Goal: Task Accomplishment & Management: Complete application form

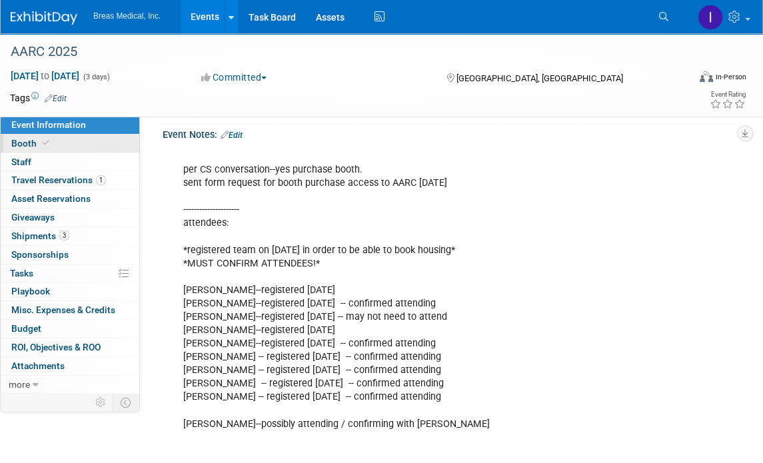
click at [22, 143] on span "Booth" at bounding box center [31, 143] width 41 height 11
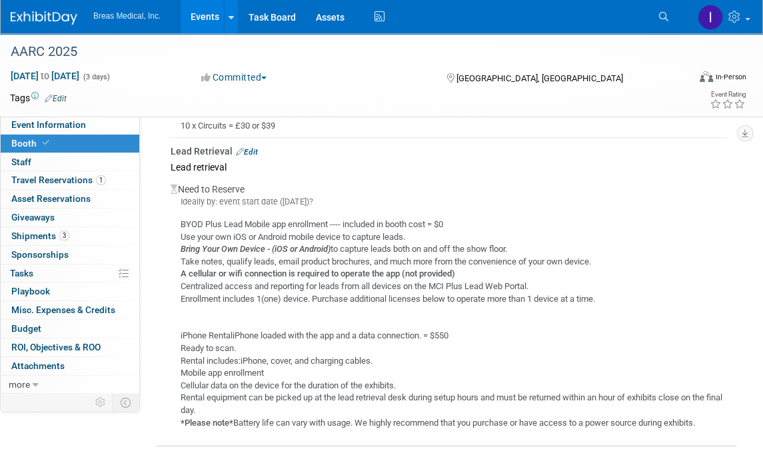
scroll to position [1000, 0]
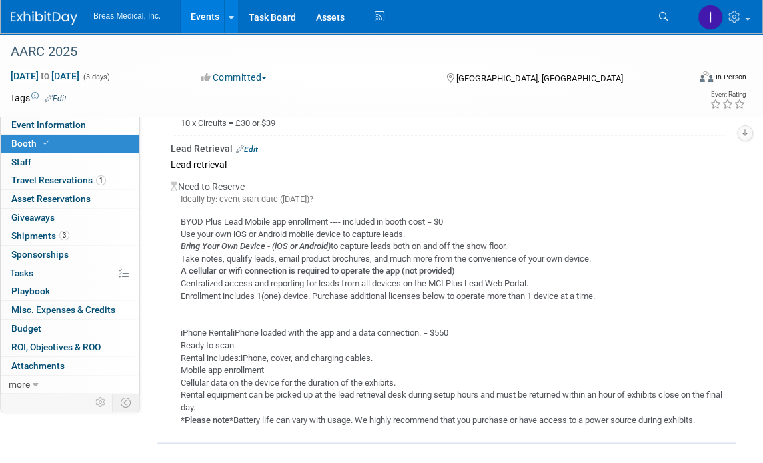
click at [245, 145] on link "Edit" at bounding box center [247, 149] width 22 height 9
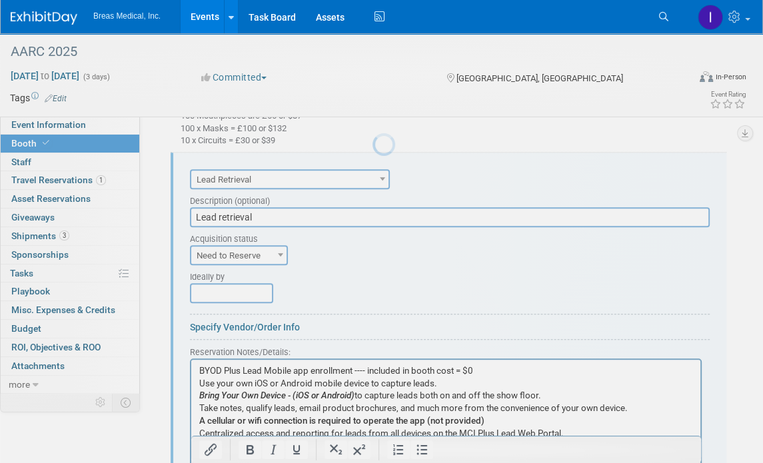
scroll to position [0, 0]
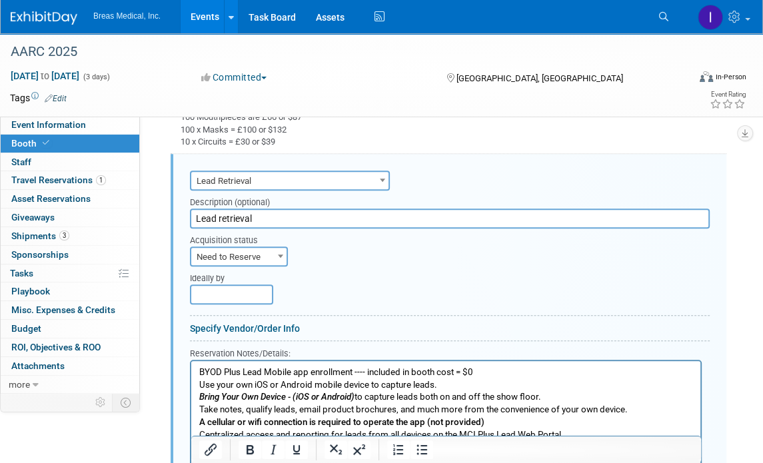
click at [258, 254] on span "Need to Reserve" at bounding box center [238, 257] width 95 height 19
select select "2"
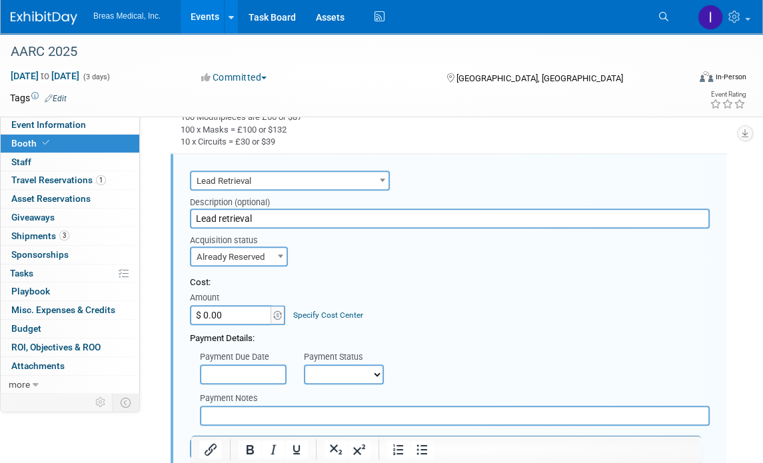
click at [239, 317] on input "$ 0.00" at bounding box center [231, 315] width 83 height 20
type input "$ 550.00"
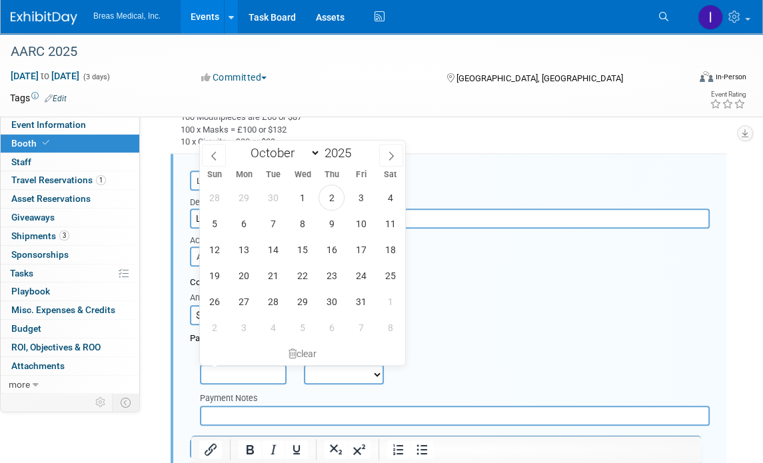
click at [240, 373] on input "text" at bounding box center [243, 375] width 87 height 20
click at [337, 195] on span "2" at bounding box center [332, 198] width 26 height 26
type input "Oct 2, 2025"
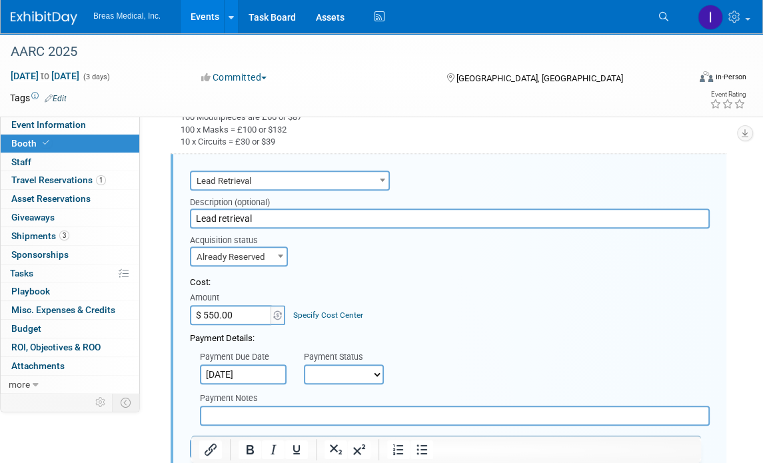
click at [359, 373] on select "Not Paid Yet Partially Paid Paid in Full" at bounding box center [344, 375] width 80 height 20
select select "1"
click at [304, 365] on select "Not Paid Yet Partially Paid Paid in Full" at bounding box center [344, 375] width 80 height 20
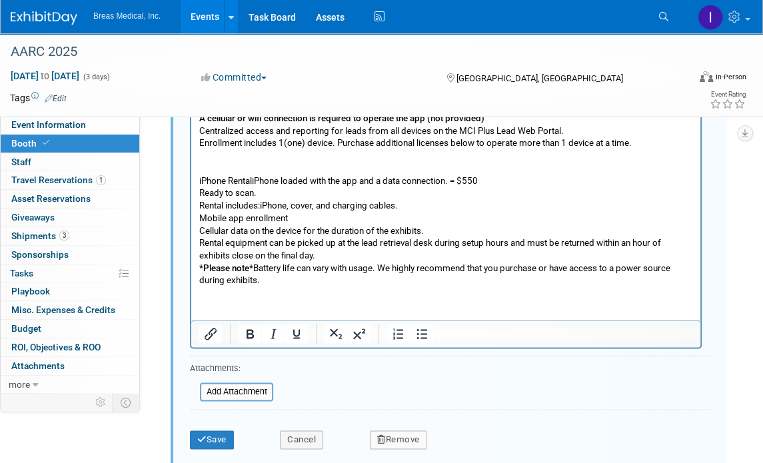
scroll to position [1448, 0]
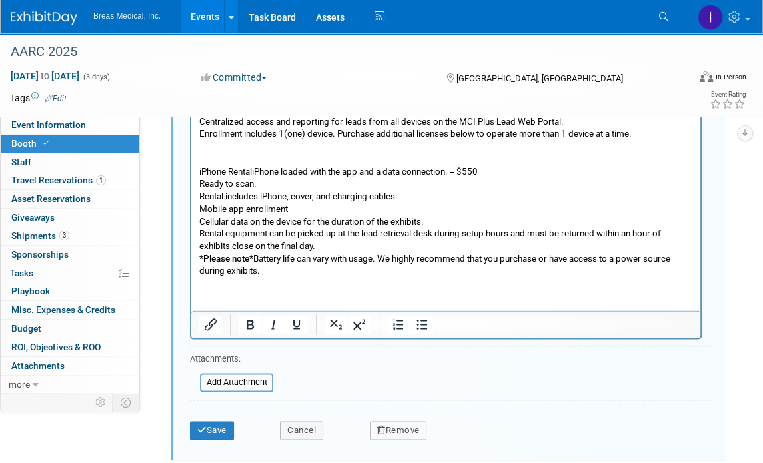
click at [359, 277] on html "BYOD Plus Lead Mobile app enrollment ---- included in booth cost = $0 Use your …" at bounding box center [445, 162] width 509 height 230
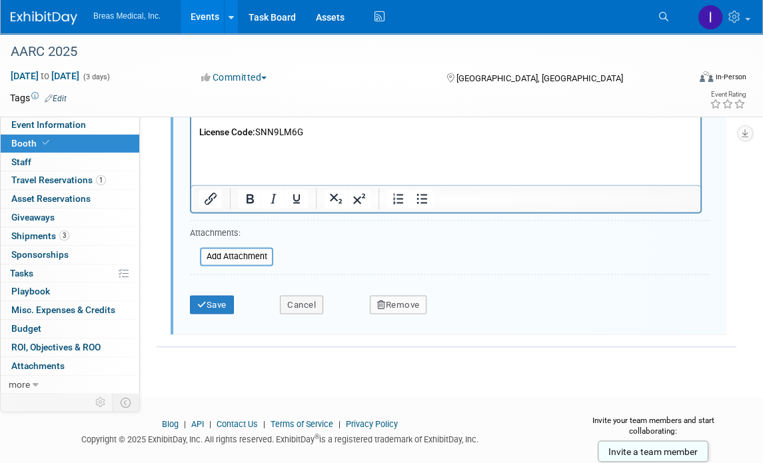
scroll to position [1648, 0]
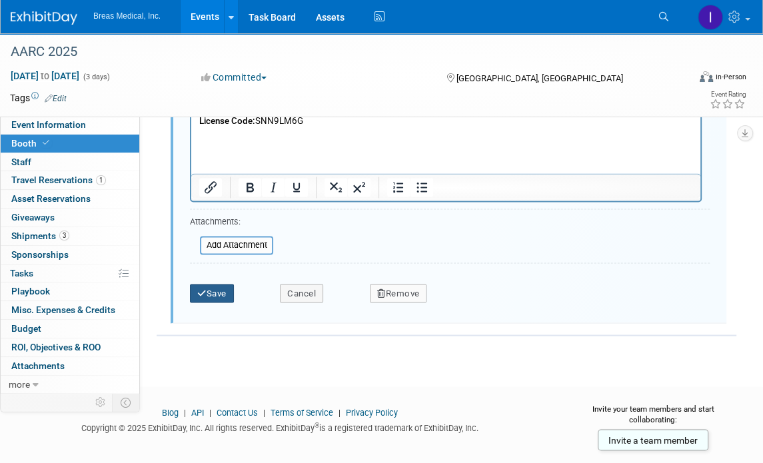
click at [221, 291] on button "Save" at bounding box center [212, 293] width 44 height 19
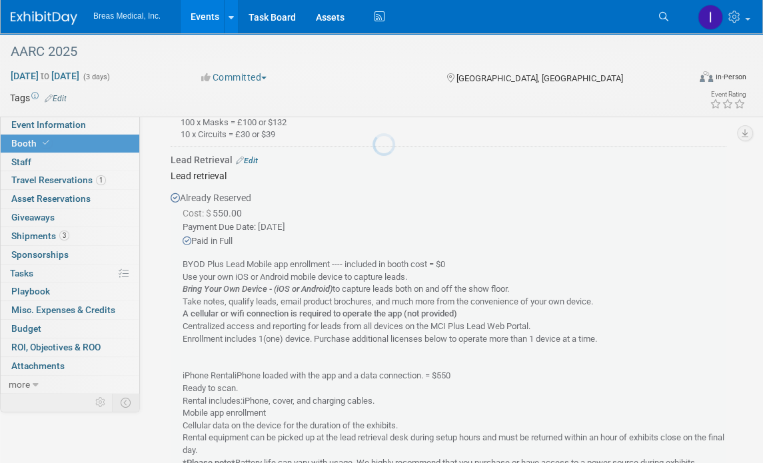
scroll to position [981, 0]
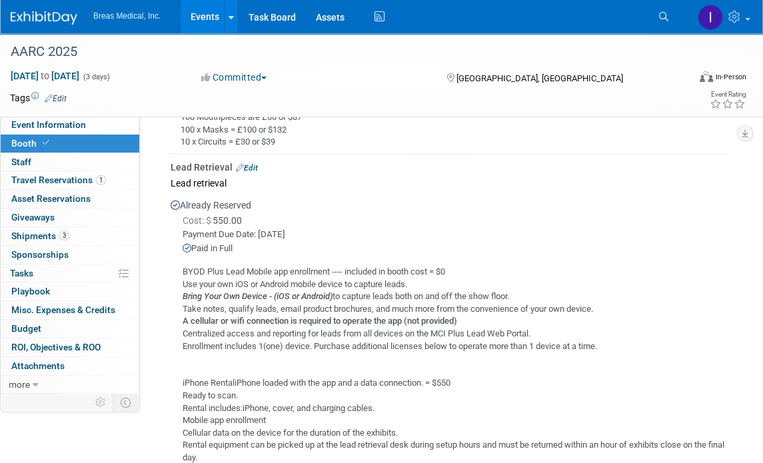
click at [203, 15] on link "Events" at bounding box center [205, 16] width 49 height 33
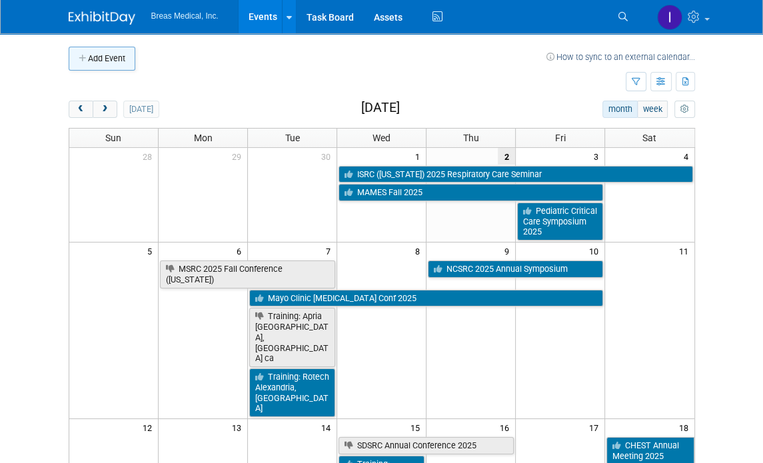
click at [106, 59] on button "Add Event" at bounding box center [102, 59] width 67 height 24
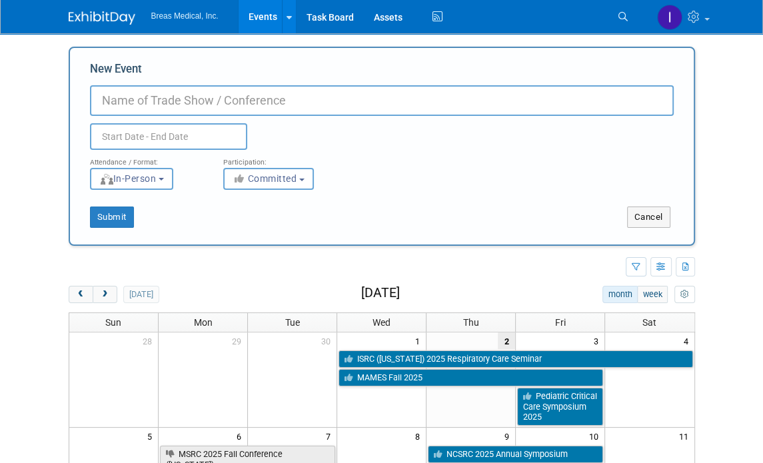
click at [200, 102] on input "New Event" at bounding box center [382, 100] width 584 height 31
type input "ATS 2026"
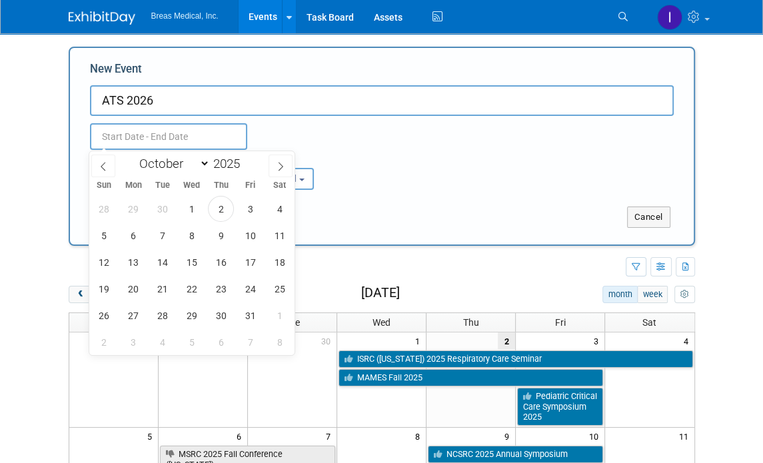
click at [191, 135] on input "text" at bounding box center [168, 136] width 157 height 27
click at [275, 167] on span at bounding box center [281, 166] width 24 height 23
select select "11"
click at [275, 167] on span at bounding box center [281, 166] width 24 height 23
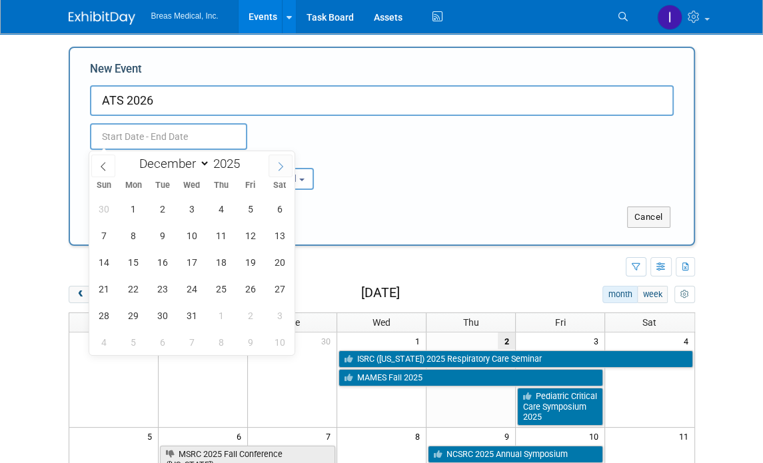
type input "2026"
click at [275, 167] on span at bounding box center [281, 166] width 24 height 23
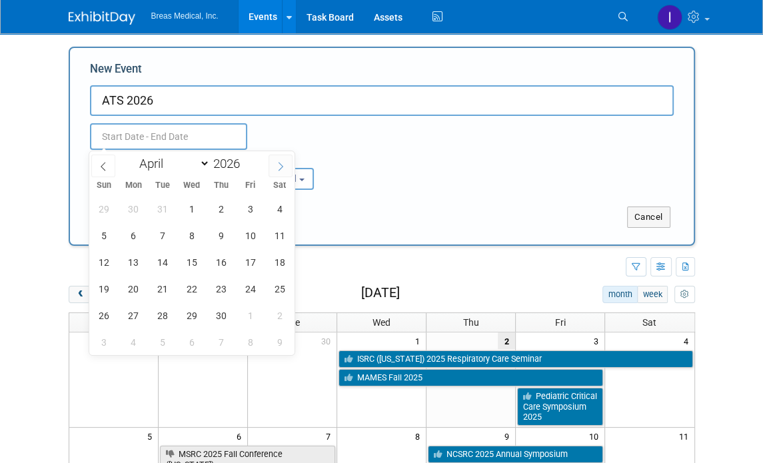
select select "4"
click at [249, 255] on span "15" at bounding box center [250, 262] width 26 height 26
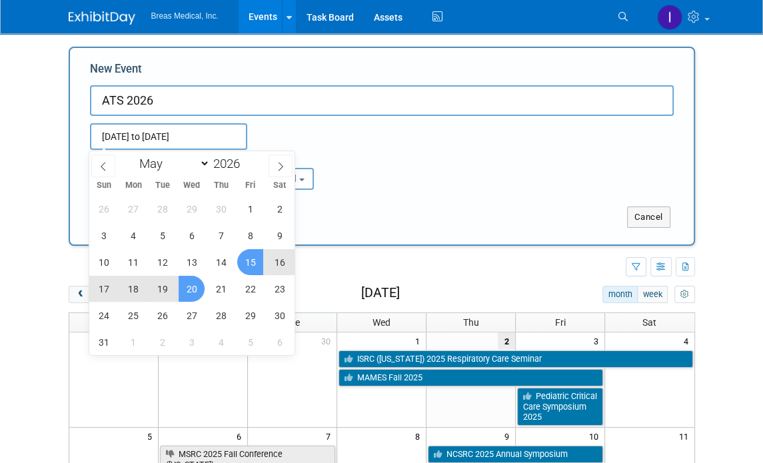
click at [187, 285] on span "20" at bounding box center [192, 289] width 26 height 26
type input "[DATE] to [DATE]"
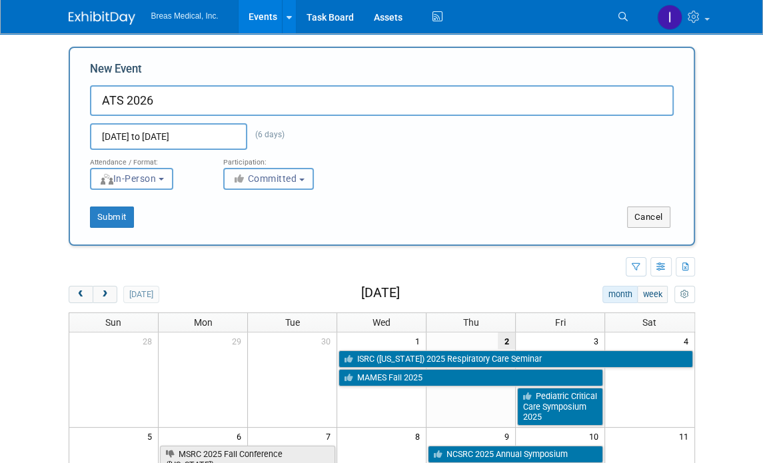
click at [309, 179] on button "Committed" at bounding box center [268, 179] width 91 height 22
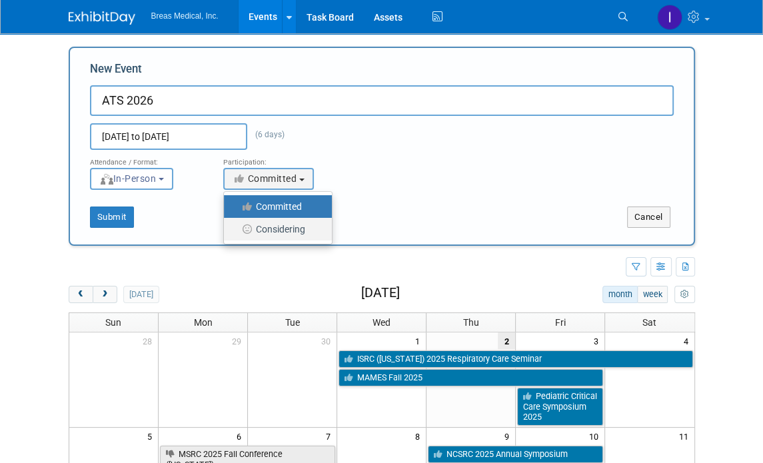
click at [293, 229] on label "Considering" at bounding box center [275, 229] width 88 height 17
click at [236, 229] on input "Considering" at bounding box center [231, 229] width 9 height 9
select select "2"
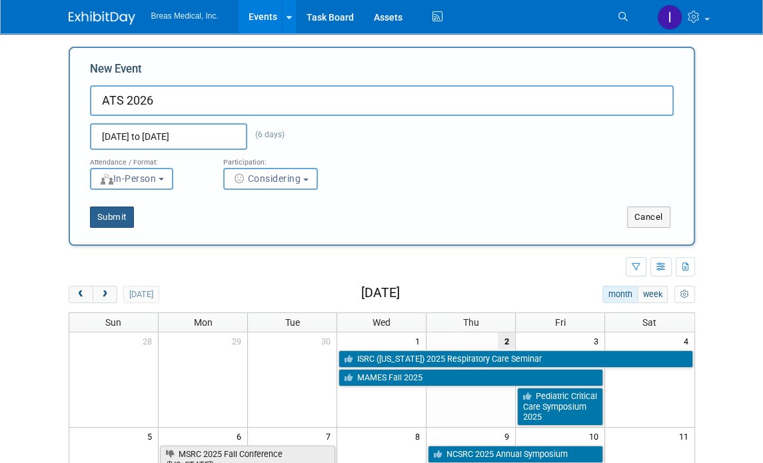
click at [125, 220] on button "Submit" at bounding box center [112, 217] width 44 height 21
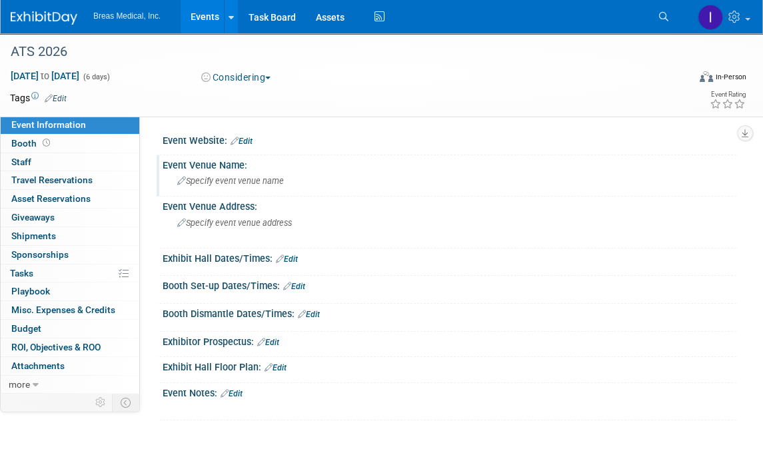
click at [226, 183] on span "Specify event venue name" at bounding box center [230, 181] width 107 height 10
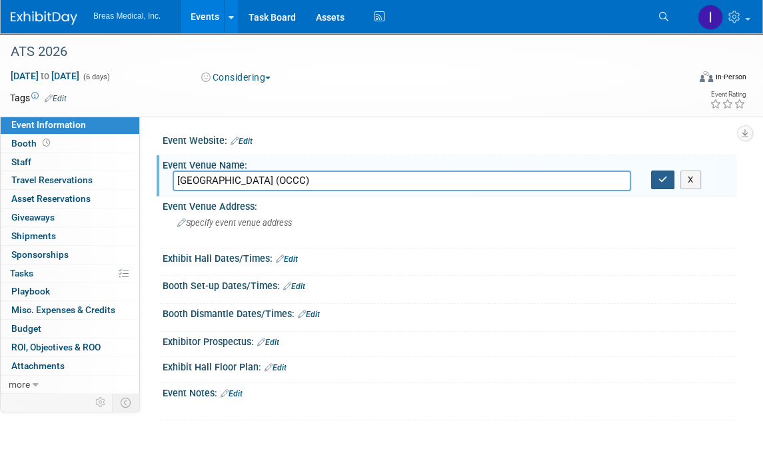
type input "[GEOGRAPHIC_DATA] (OCCC)"
click at [667, 180] on button "button" at bounding box center [663, 180] width 24 height 19
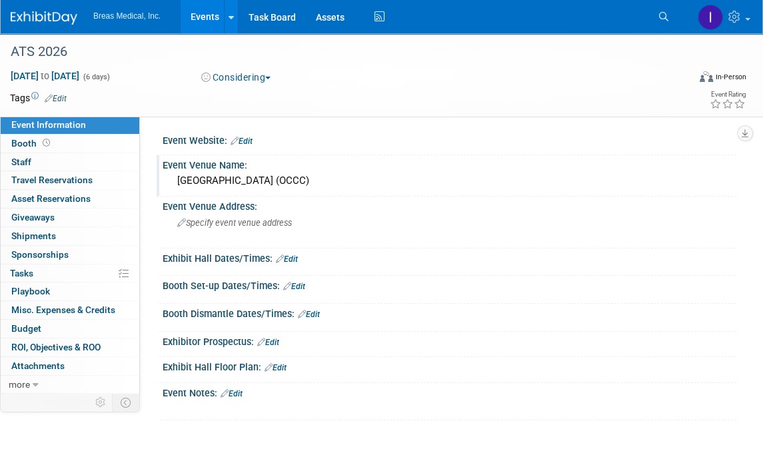
click at [210, 17] on link "Events" at bounding box center [205, 16] width 49 height 33
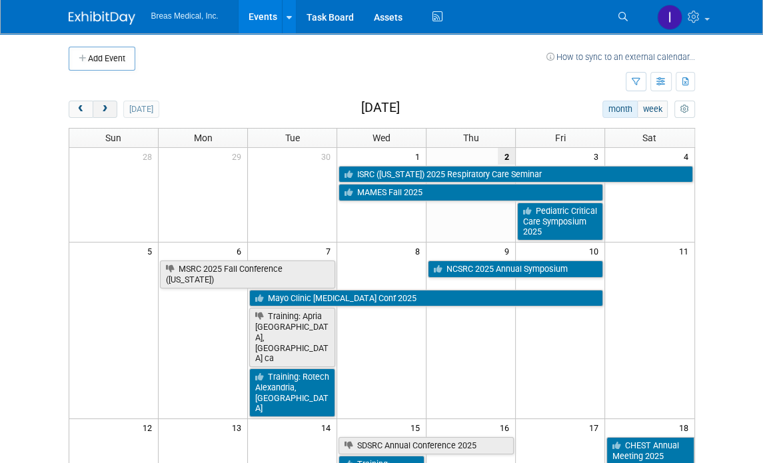
click at [105, 105] on span "next" at bounding box center [105, 109] width 10 height 9
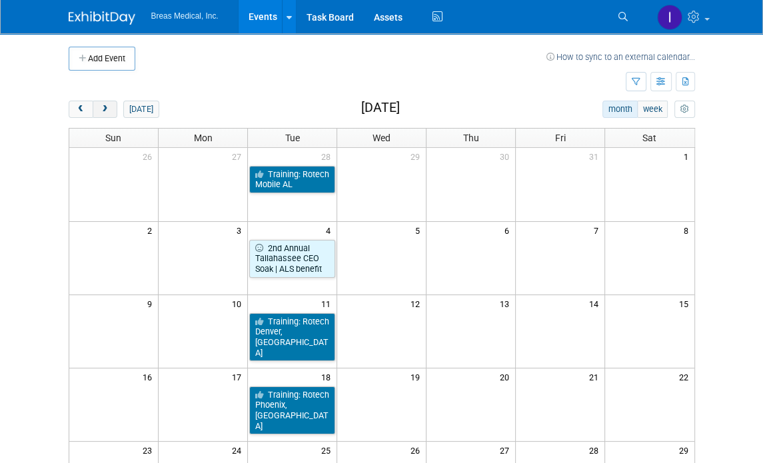
click at [105, 105] on span "next" at bounding box center [105, 109] width 10 height 9
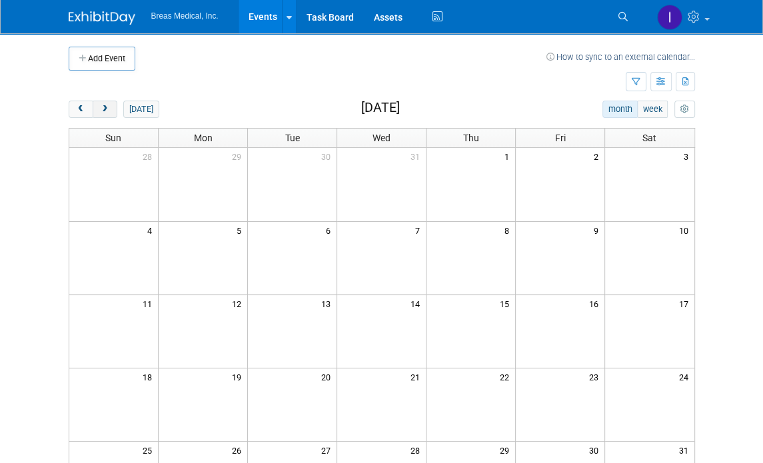
click at [105, 105] on span "next" at bounding box center [105, 109] width 10 height 9
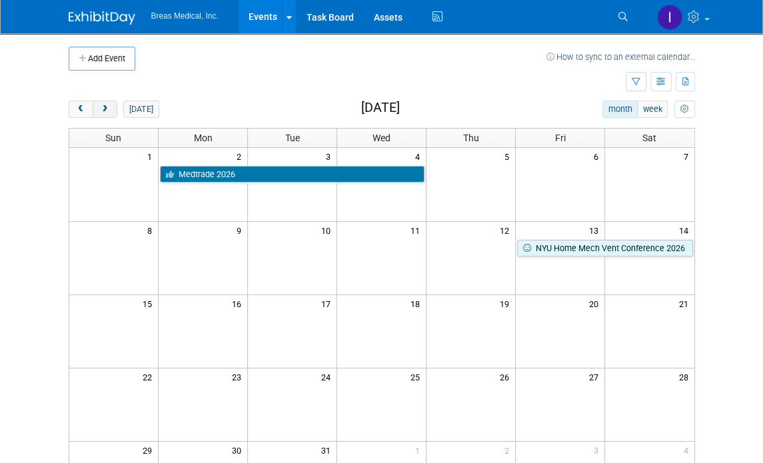
click at [105, 105] on span "next" at bounding box center [105, 109] width 10 height 9
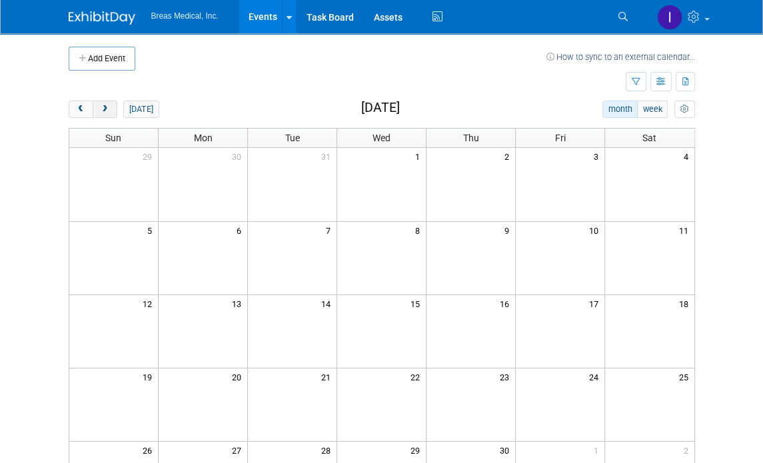
click at [105, 105] on span "next" at bounding box center [105, 109] width 10 height 9
